Goal: Navigation & Orientation: Find specific page/section

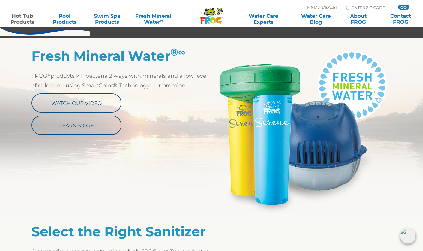
scroll to position [305, 0]
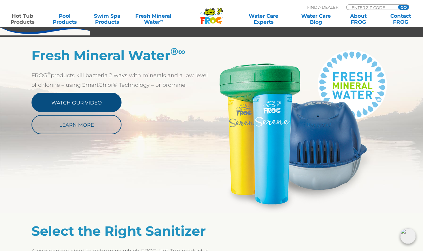
click at [51, 106] on link "Watch Our Video" at bounding box center [77, 102] width 90 height 19
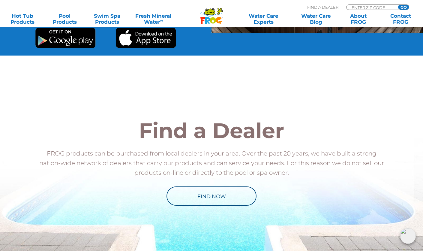
scroll to position [1349, 0]
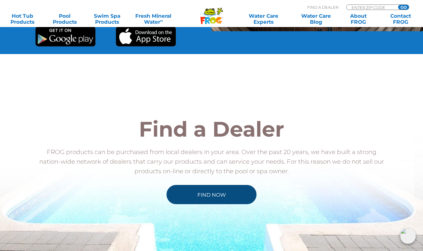
click at [229, 197] on link "Find Now" at bounding box center [212, 194] width 90 height 19
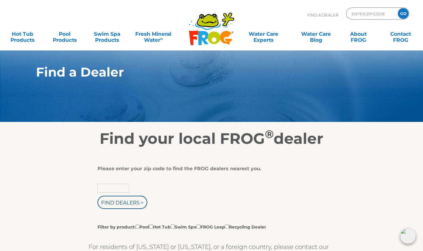
click at [110, 187] on input "text" at bounding box center [114, 188] width 32 height 9
type input "74105"
click at [153, 226] on input "Filter by product: Pool Hot Tub Swim Spa FROG Leap Recycling Dealer" at bounding box center [151, 227] width 4 height 4
checkbox input "true"
click at [129, 204] on input "Find Dealers >" at bounding box center [123, 202] width 50 height 13
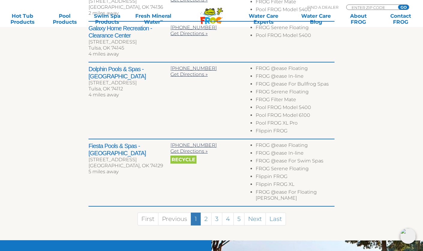
scroll to position [253, 0]
